Goal: Information Seeking & Learning: Understand process/instructions

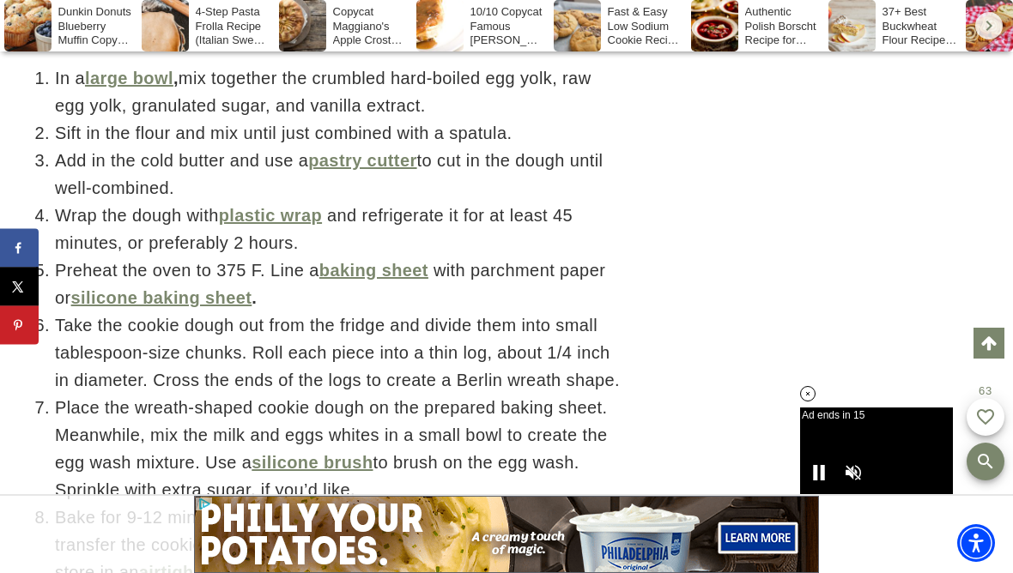
click at [991, 225] on div at bounding box center [837, 183] width 309 height 2060
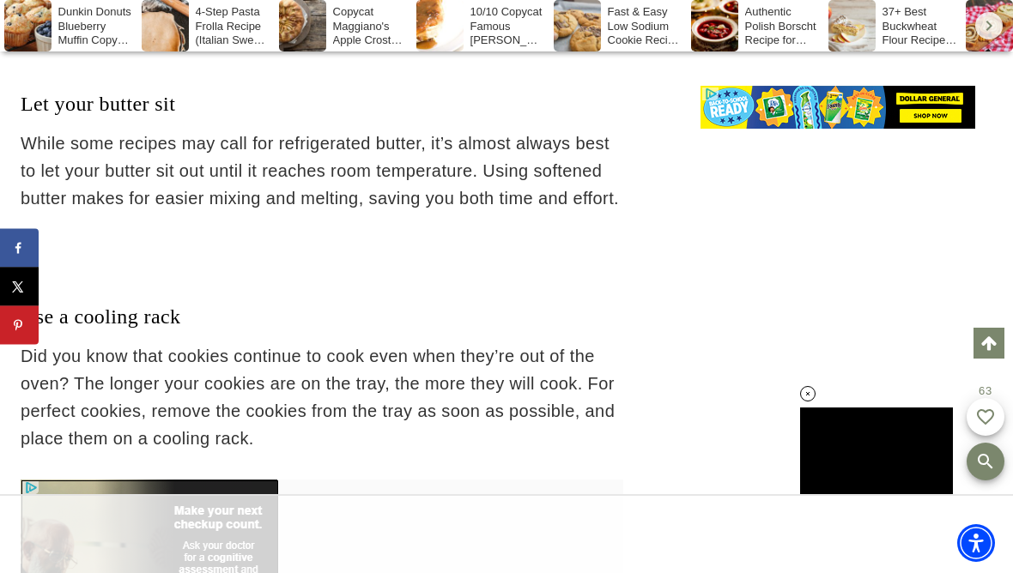
click at [454, 270] on div "Jump to Recipe Print Recipe This post may contain affiliate links. Please see m…" at bounding box center [322, 427] width 603 height 14225
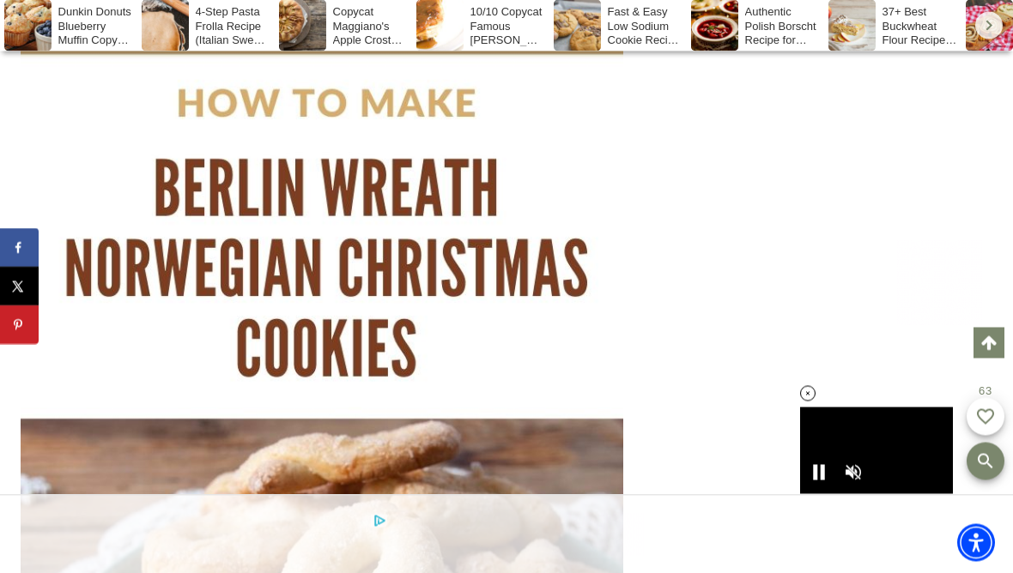
scroll to position [11220, 0]
